Goal: Information Seeking & Learning: Check status

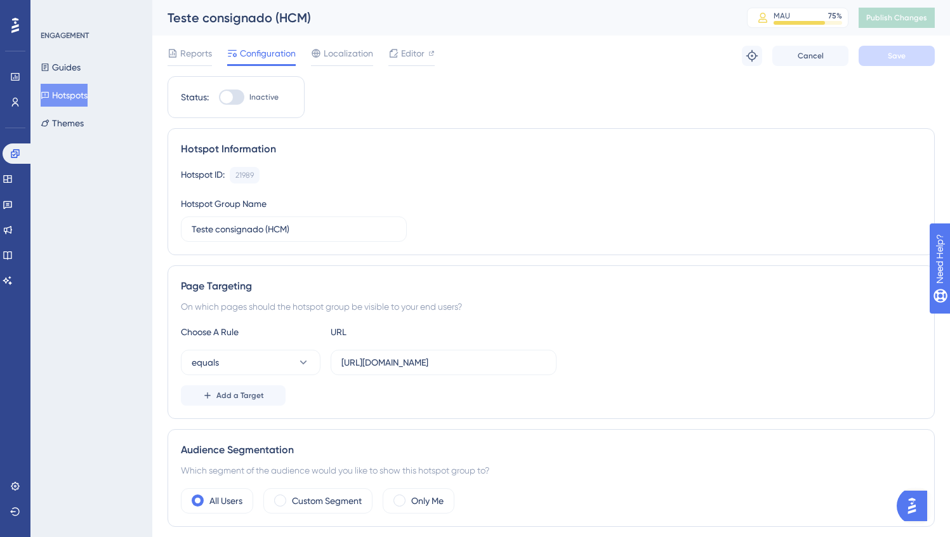
scroll to position [0, 10]
click at [13, 198] on link at bounding box center [8, 204] width 10 height 20
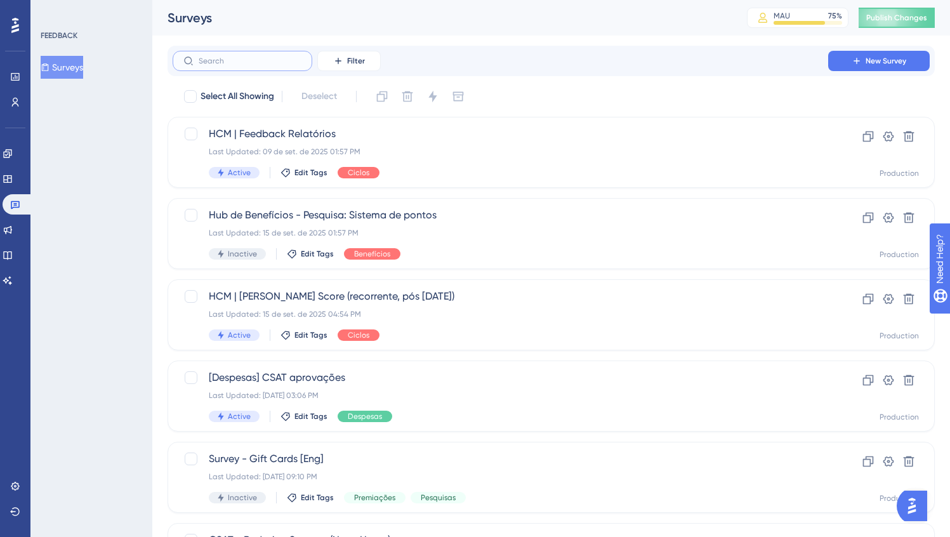
click at [246, 60] on input "text" at bounding box center [250, 60] width 103 height 9
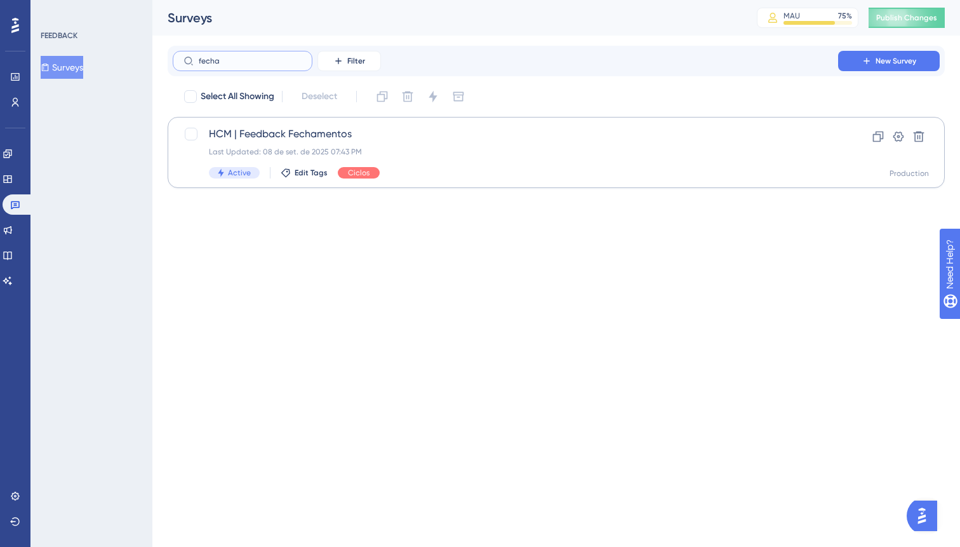
type input "fecha"
click at [522, 175] on div "Active Edit Tags Ciclos" at bounding box center [505, 172] width 593 height 11
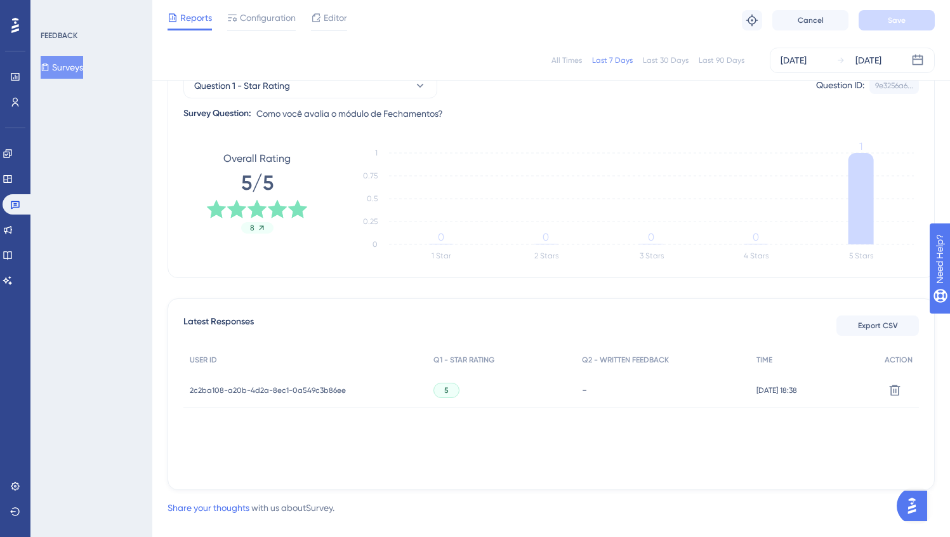
scroll to position [139, 0]
click at [658, 59] on div "Last 30 Days" at bounding box center [666, 60] width 46 height 10
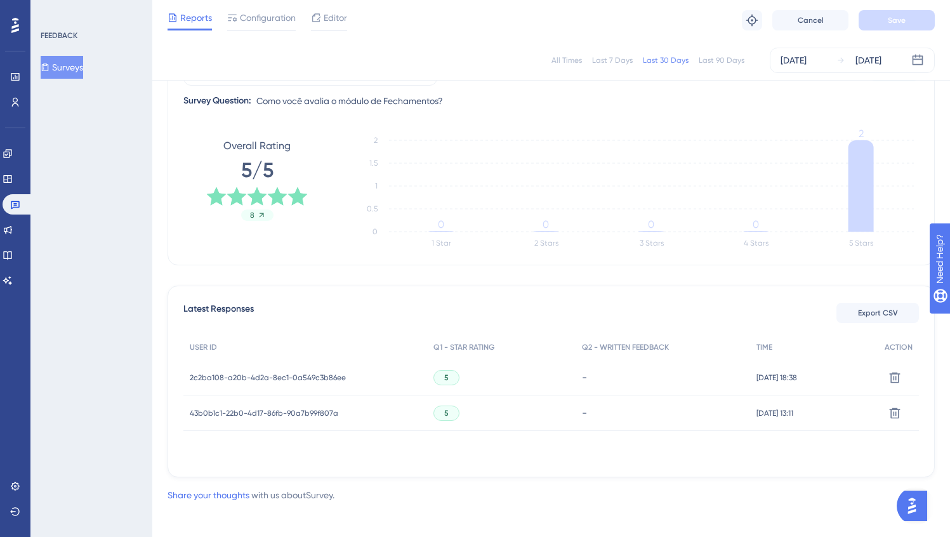
scroll to position [0, 0]
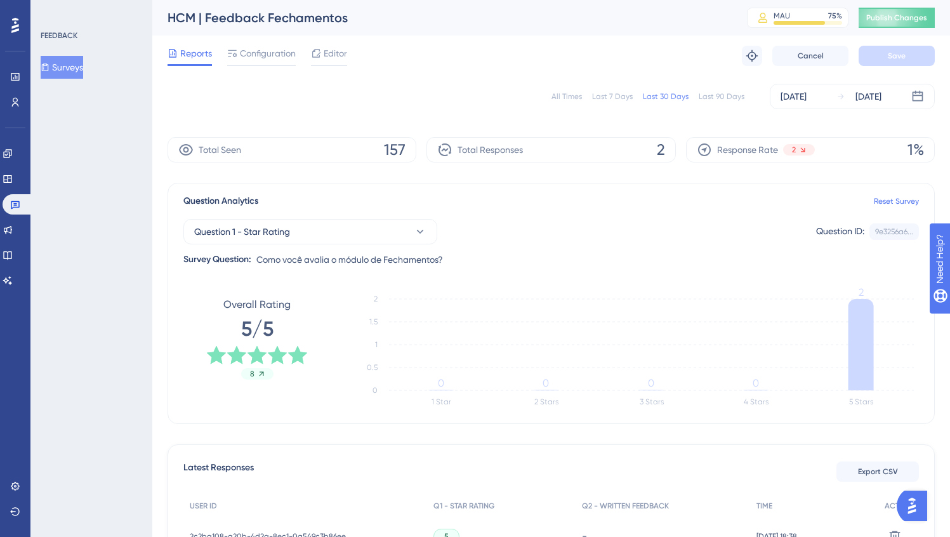
click at [712, 95] on div "Last 90 Days" at bounding box center [722, 96] width 46 height 10
click at [489, 288] on icon "1 Star 2 Stars 3 Stars 4 Stars 5 Stars 0 5 10 15 20 2 1 0 1 17" at bounding box center [632, 351] width 573 height 127
click at [11, 201] on icon at bounding box center [15, 204] width 10 height 10
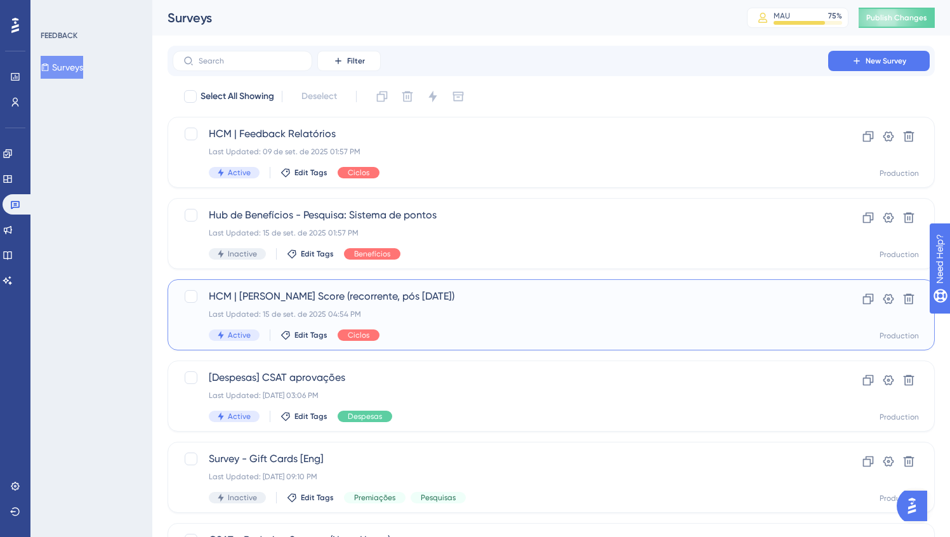
click at [291, 298] on span "HCM | [PERSON_NAME] Score (recorrente, pós [DATE])" at bounding box center [500, 296] width 583 height 15
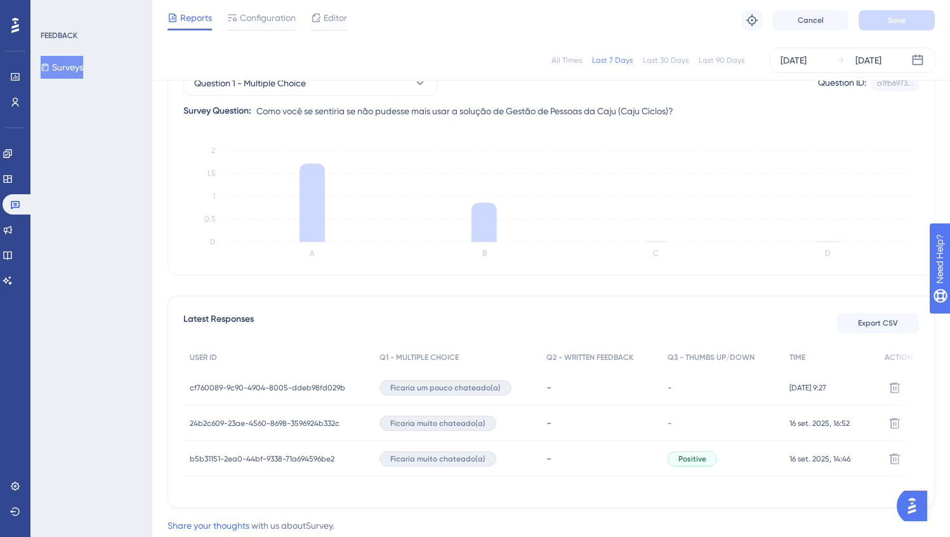
scroll to position [185, 0]
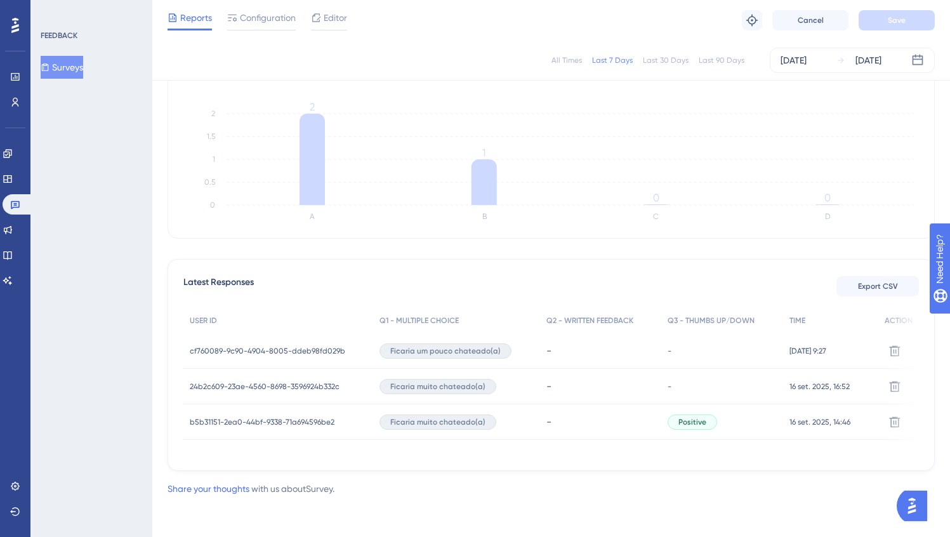
click at [288, 352] on div "cf760089-9c90-4904-8005-ddeb98fd029b cf760089-9c90-4904-8005-ddeb98fd029b" at bounding box center [268, 351] width 156 height 36
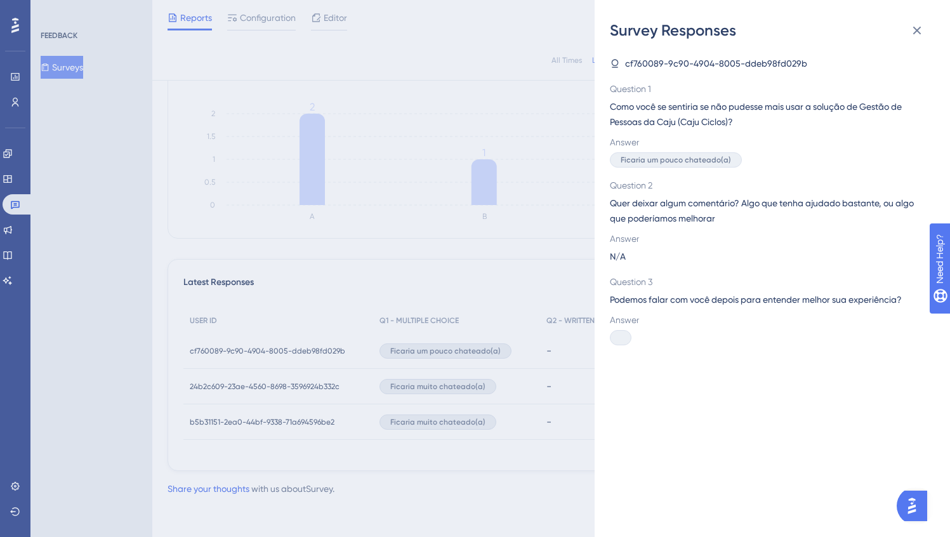
click at [280, 348] on div "Survey Responses cf760089-9c90-4904-8005-ddeb98fd029b Question 1 Como você se s…" at bounding box center [475, 268] width 950 height 537
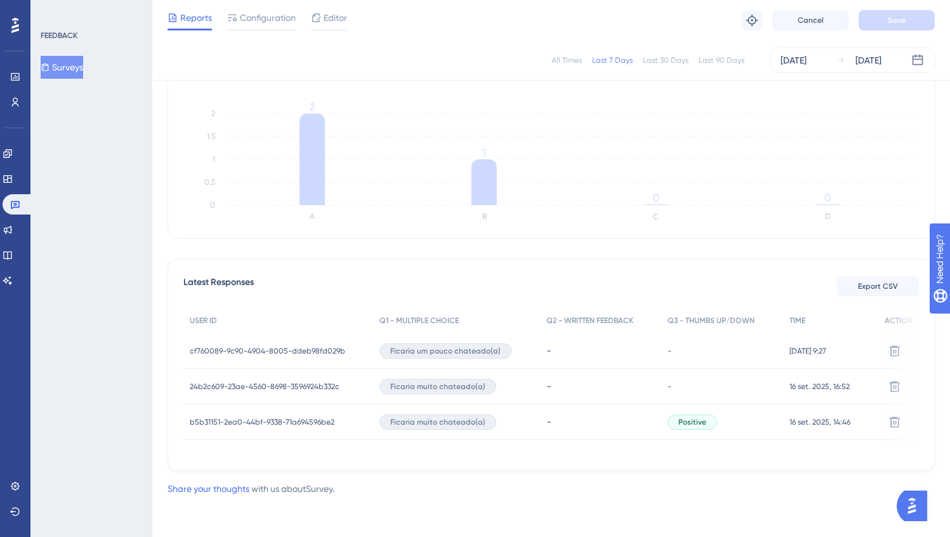
click at [280, 348] on span "cf760089-9c90-4904-8005-ddeb98fd029b" at bounding box center [268, 351] width 156 height 10
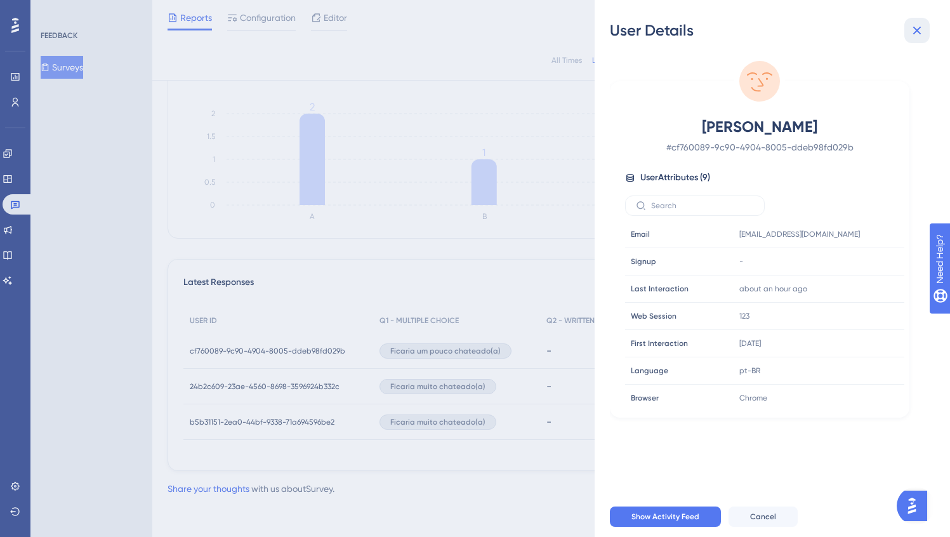
click at [917, 34] on icon at bounding box center [917, 30] width 15 height 15
